Goal: Unclear

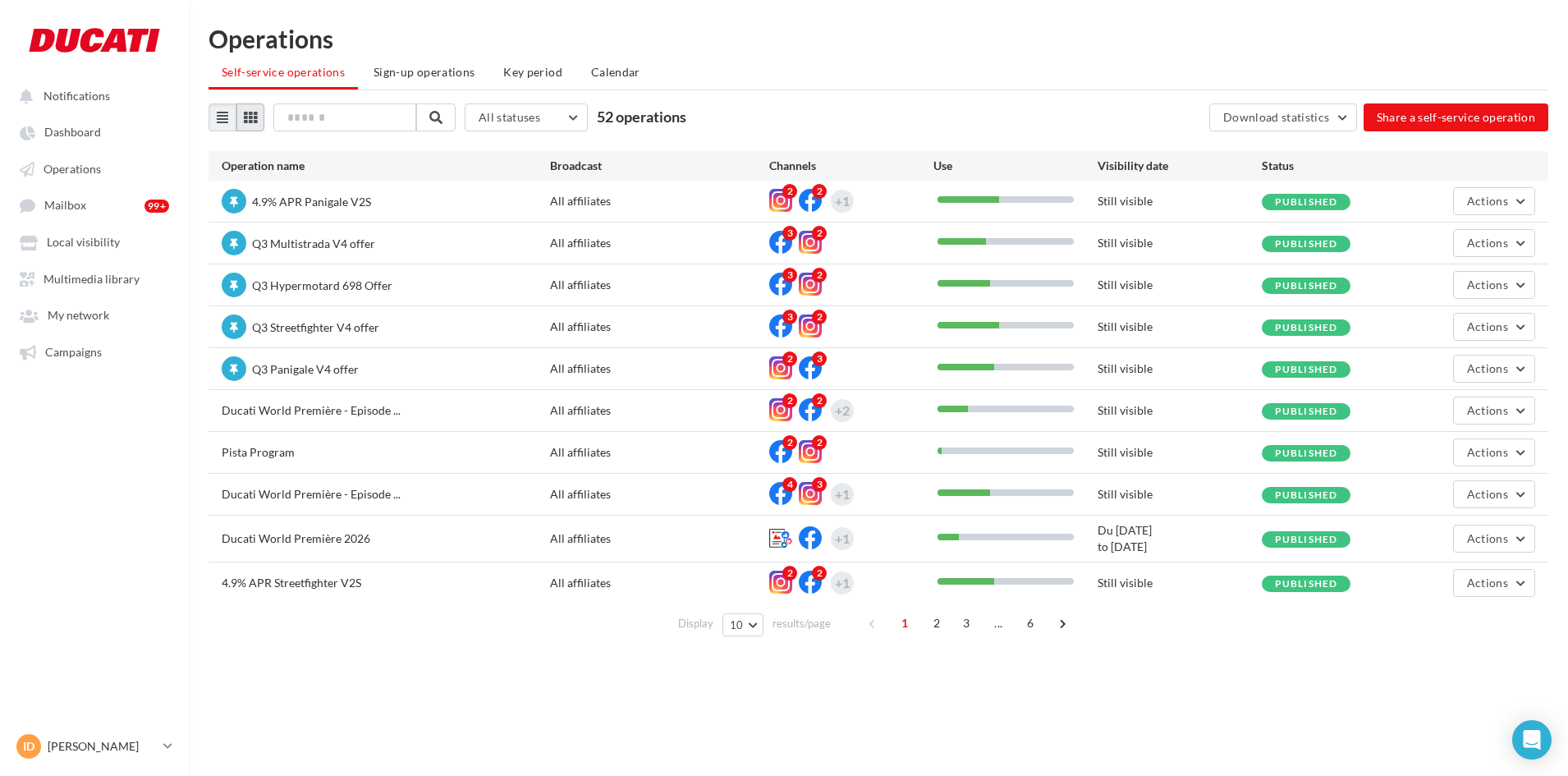
click at [247, 118] on icon at bounding box center [251, 118] width 13 height 13
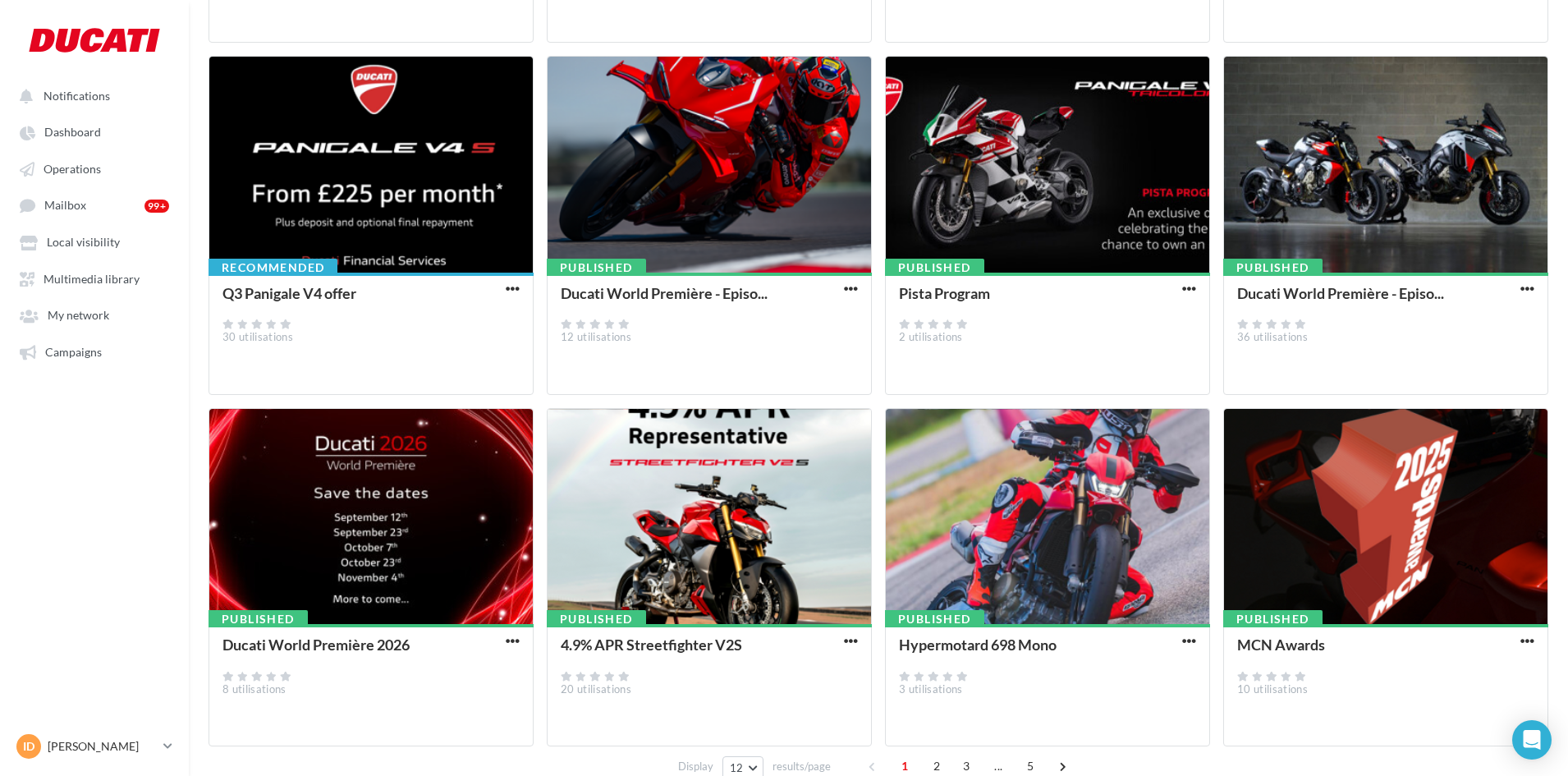
scroll to position [508, 0]
